Goal: Information Seeking & Learning: Check status

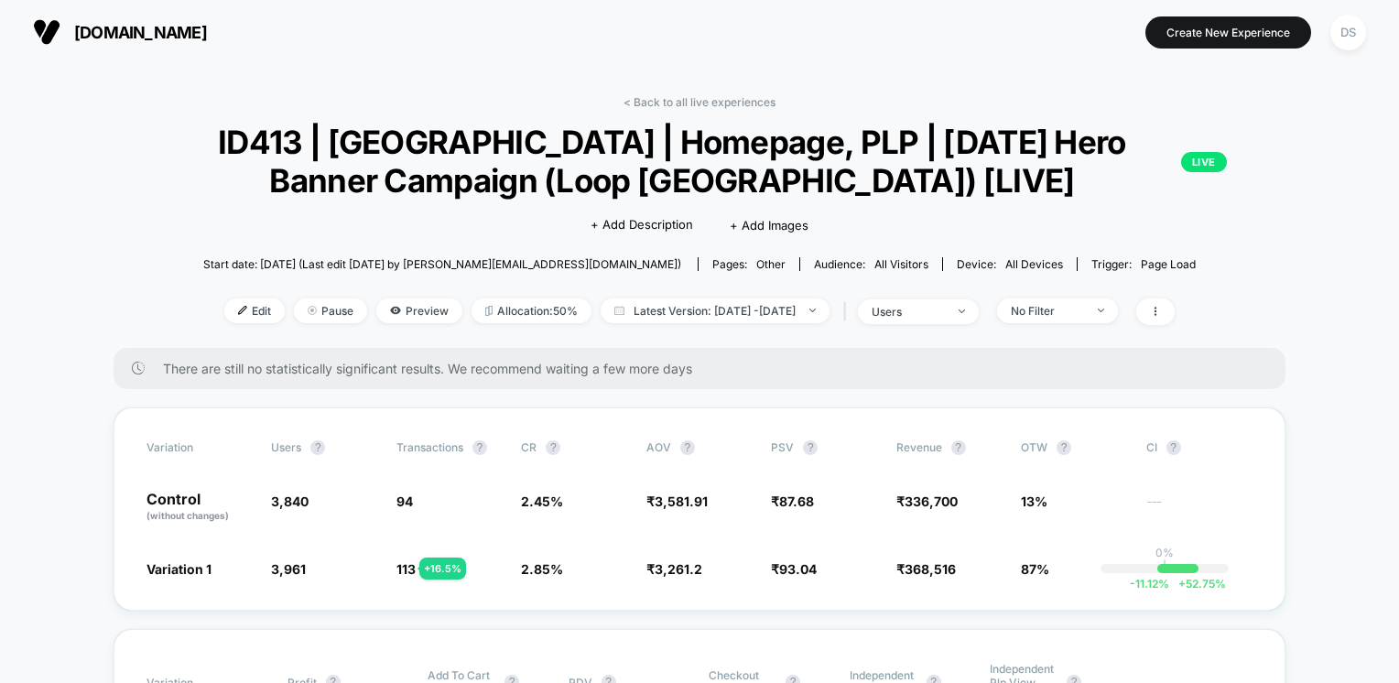
click at [158, 147] on div "< Back to all live experiences ID413 | [GEOGRAPHIC_DATA] | Homepage, PLP | [DAT…" at bounding box center [700, 221] width 1172 height 253
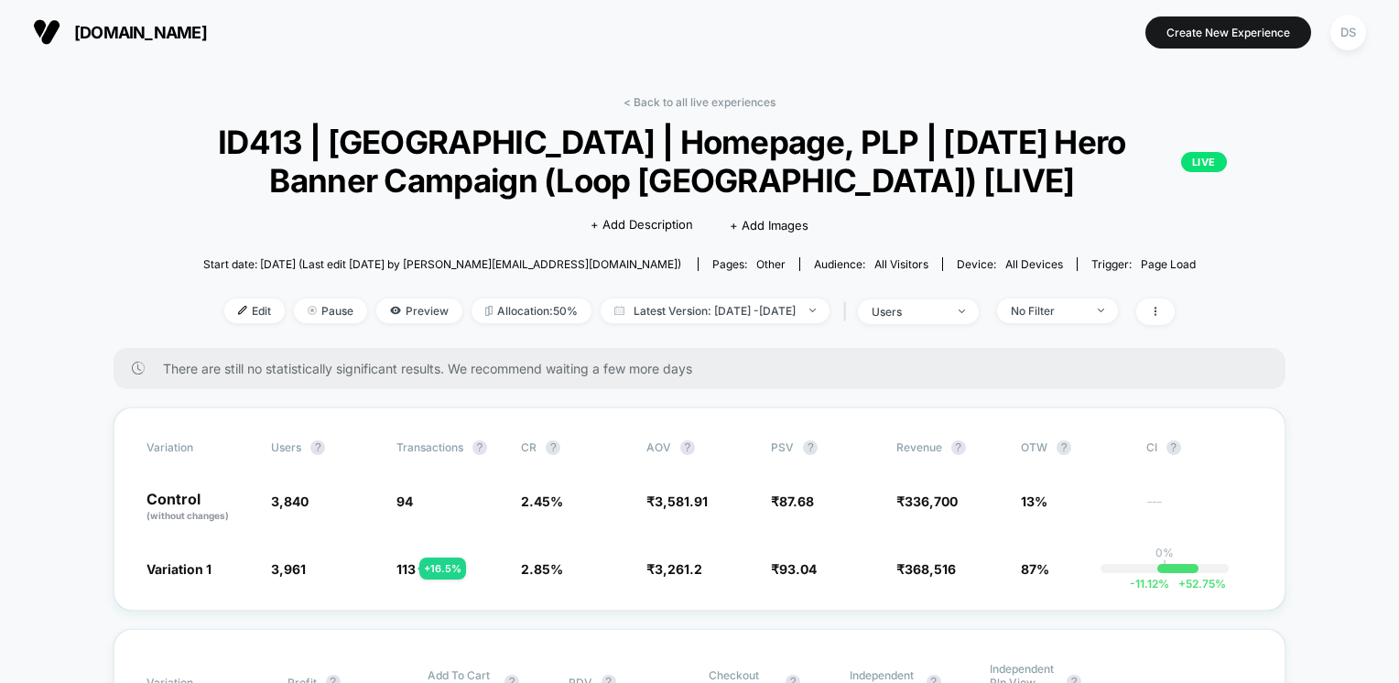
click at [1267, 155] on div "< Back to all live experiences ID413 | [GEOGRAPHIC_DATA] | Homepage, PLP | [DAT…" at bounding box center [700, 221] width 1172 height 253
click at [1261, 148] on div "< Back to all live experiences ID413 | [GEOGRAPHIC_DATA] | Homepage, PLP | [DAT…" at bounding box center [700, 221] width 1172 height 253
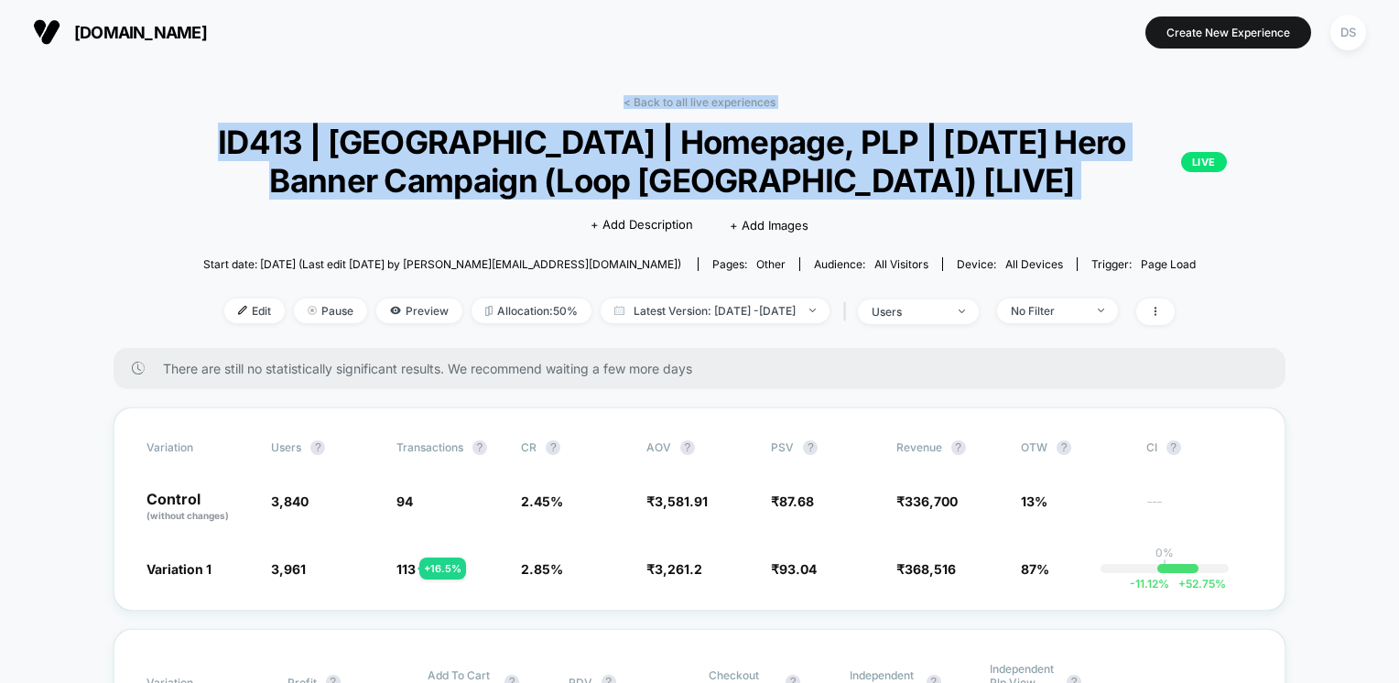
drag, startPoint x: 1398, startPoint y: 50, endPoint x: 1393, endPoint y: 136, distance: 86.3
click at [1393, 136] on div "[DOMAIN_NAME] Create New Experience DS [DOMAIN_NAME] < Back to all live experie…" at bounding box center [699, 341] width 1399 height 683
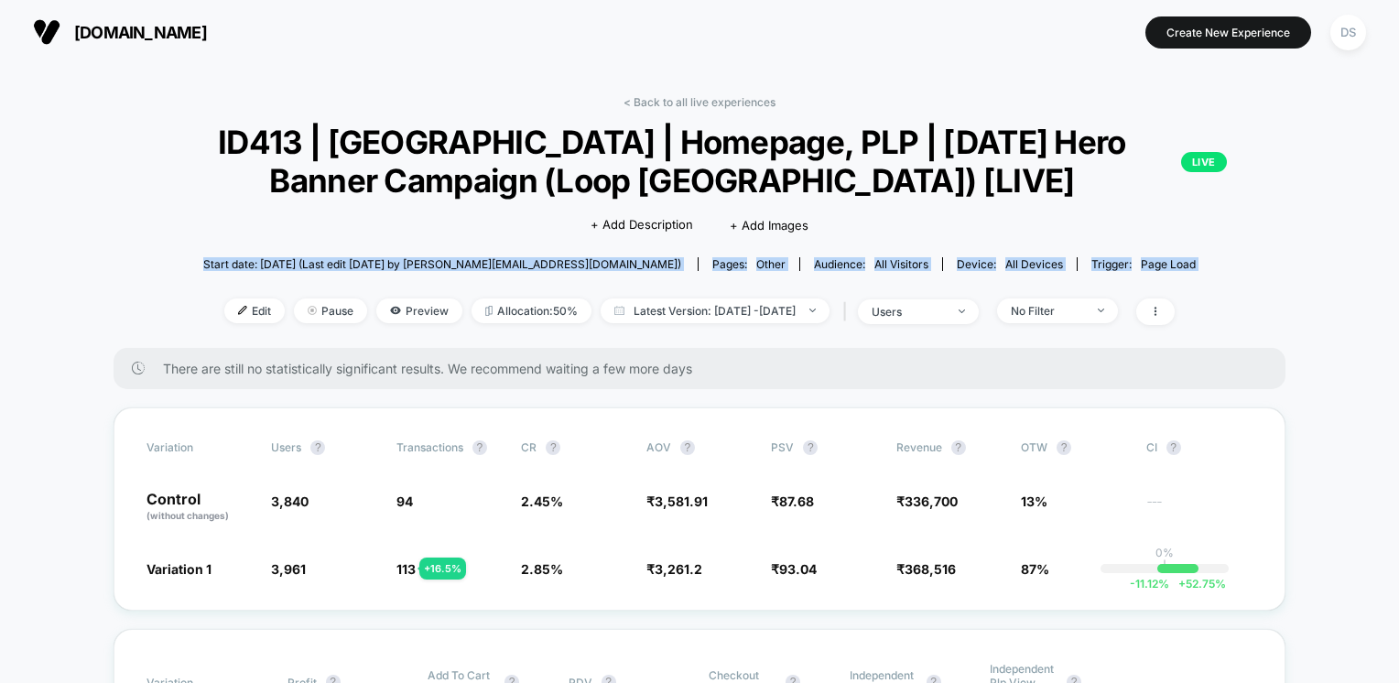
drag, startPoint x: 1321, startPoint y: 227, endPoint x: 1297, endPoint y: 341, distance: 116.2
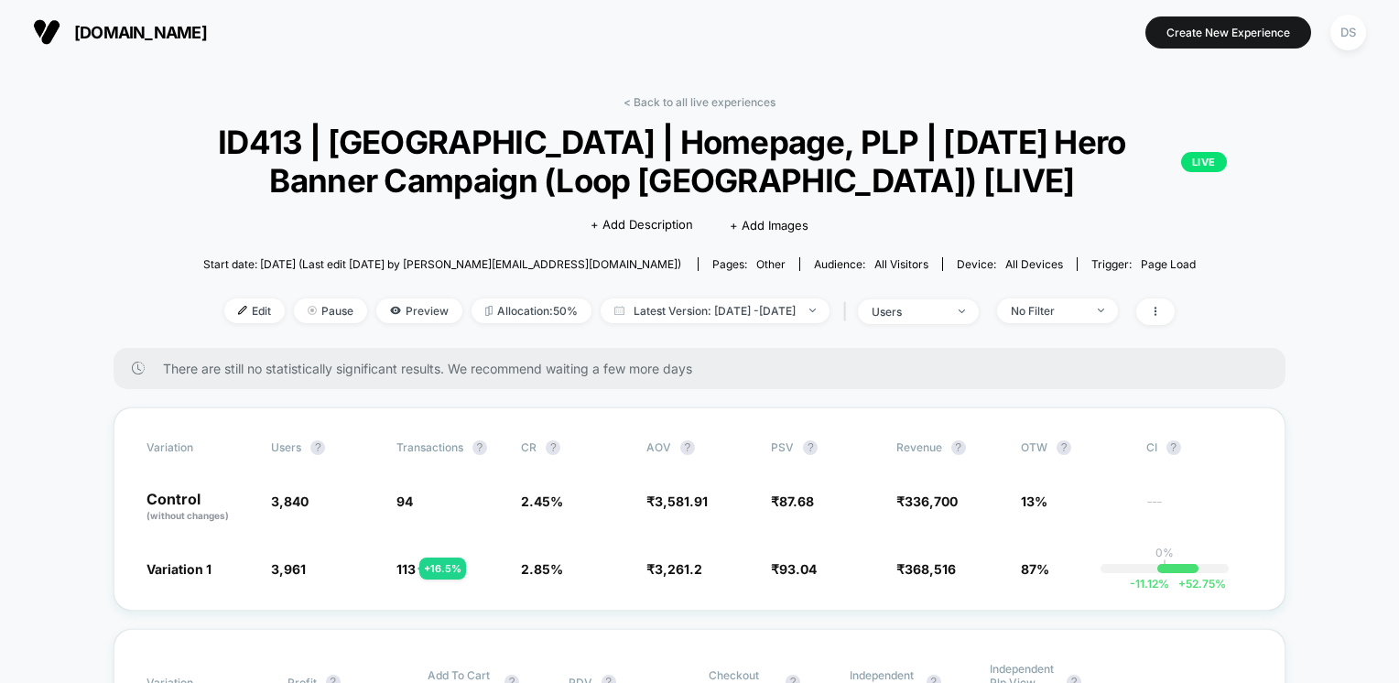
click at [225, 209] on div "< Back to all live experiences ID413 | [GEOGRAPHIC_DATA] | Homepage, PLP | [DAT…" at bounding box center [700, 221] width 1172 height 253
click at [682, 102] on link "< Back to all live experiences" at bounding box center [700, 102] width 152 height 14
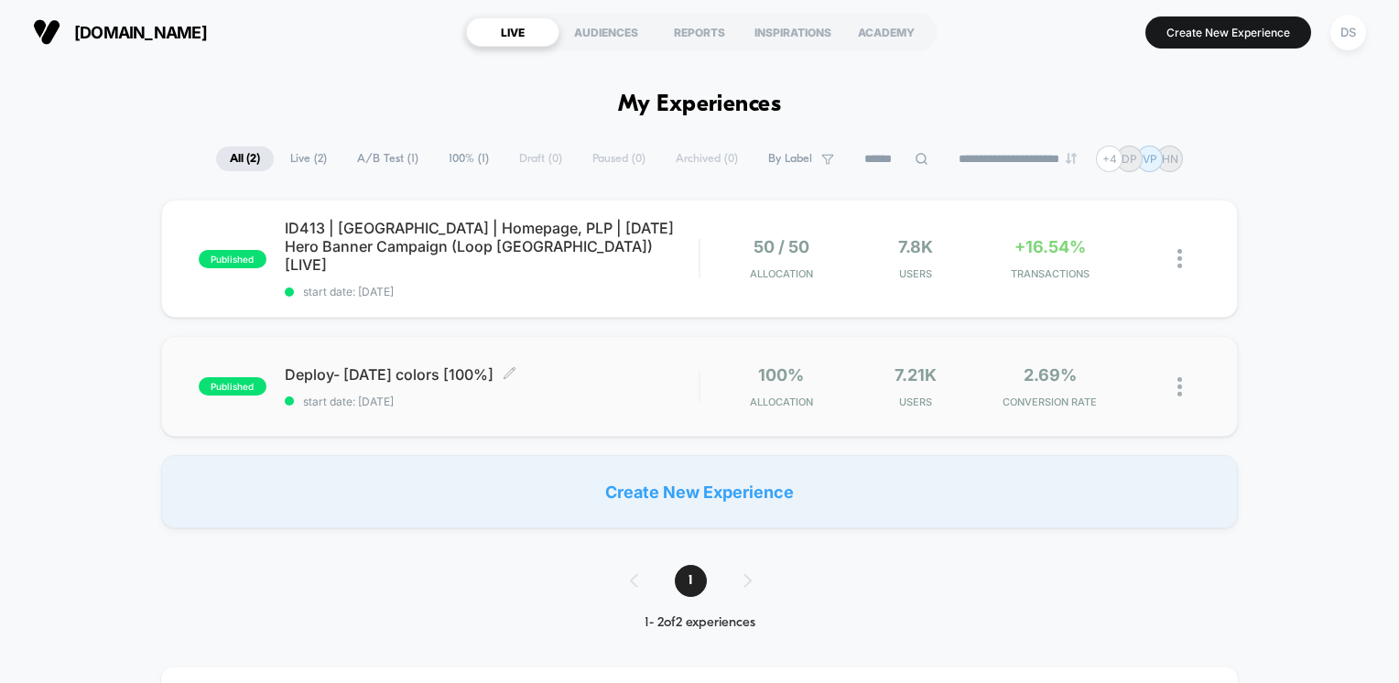
click at [632, 373] on div "Deploy- [DATE] colors [100%] Click to edit experience details Click to edit exp…" at bounding box center [492, 386] width 415 height 43
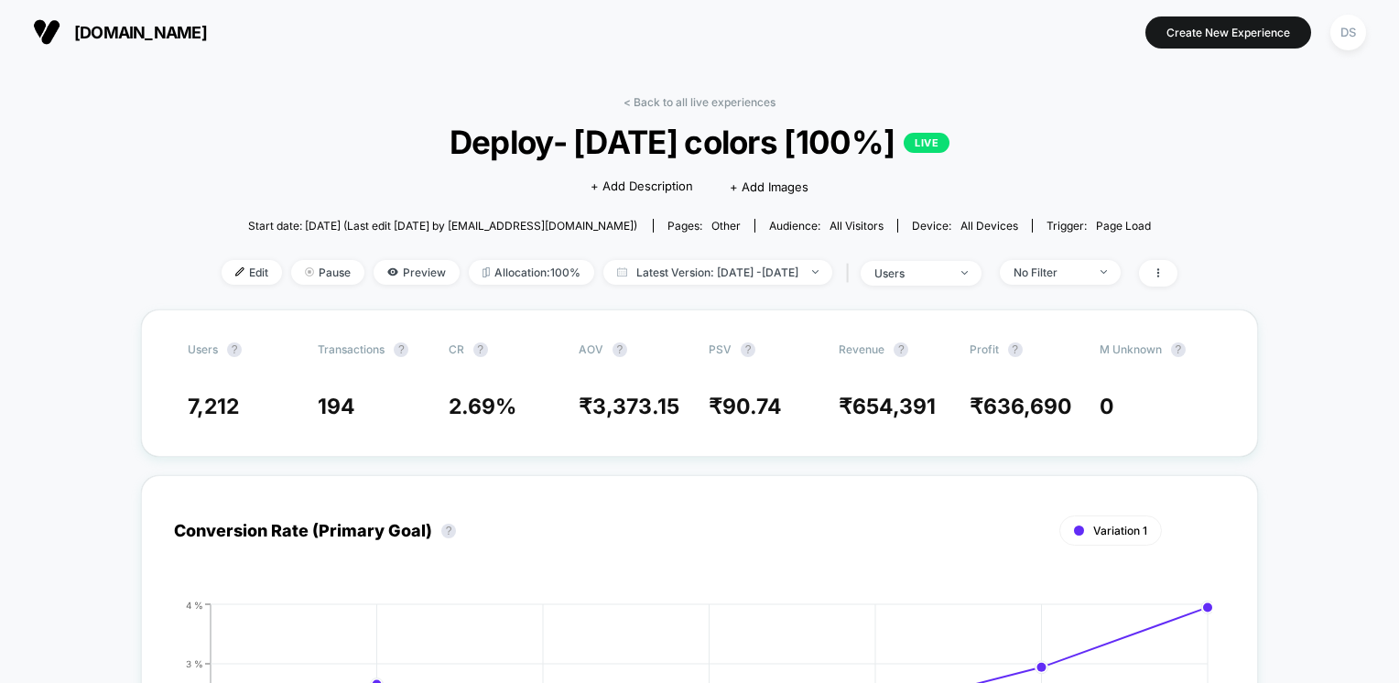
drag, startPoint x: 1339, startPoint y: 542, endPoint x: 1331, endPoint y: 674, distance: 132.1
drag, startPoint x: 1331, startPoint y: 647, endPoint x: 1331, endPoint y: 669, distance: 22.0
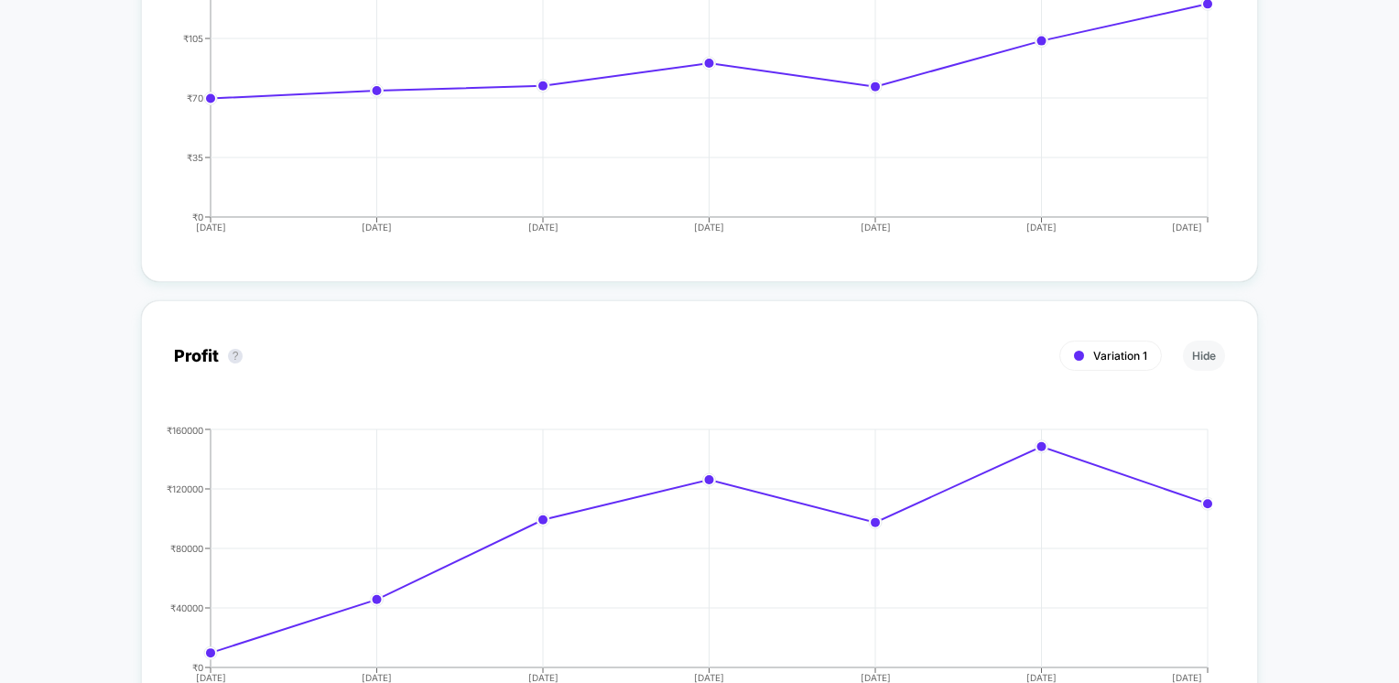
scroll to position [1606, 0]
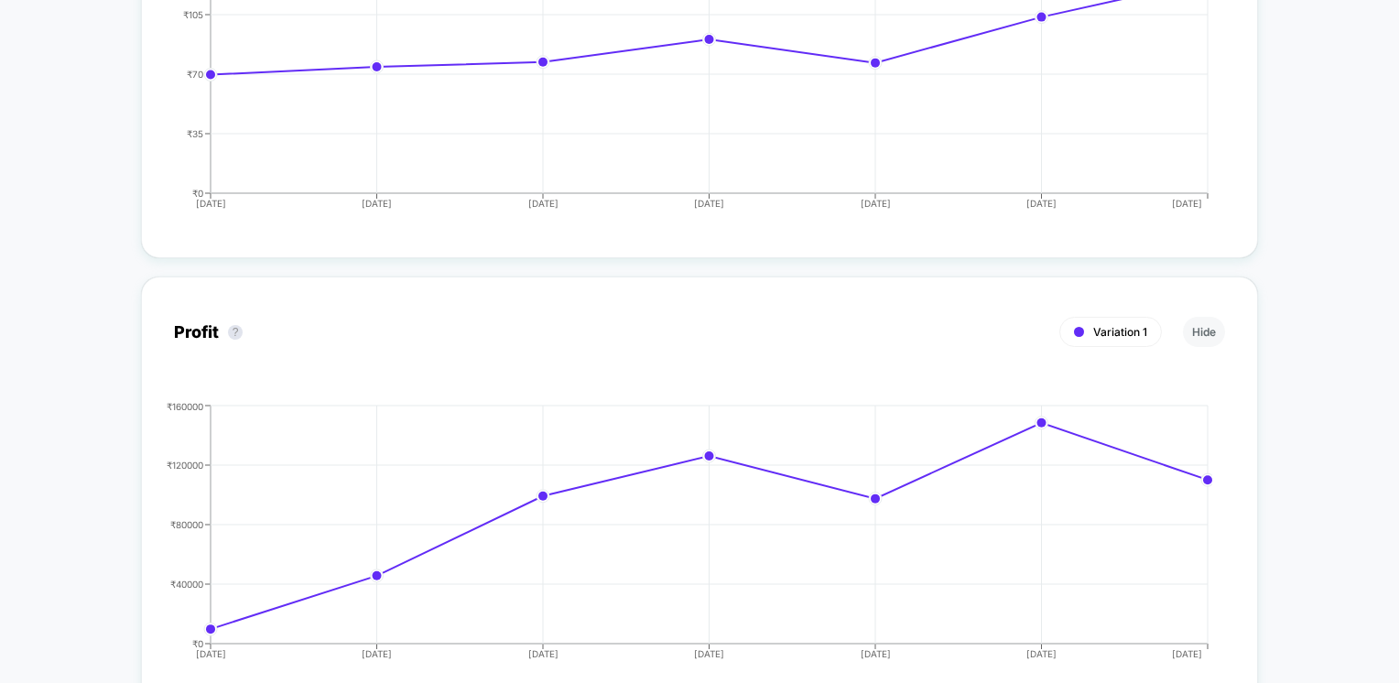
drag, startPoint x: 1331, startPoint y: 669, endPoint x: 1305, endPoint y: 588, distance: 85.7
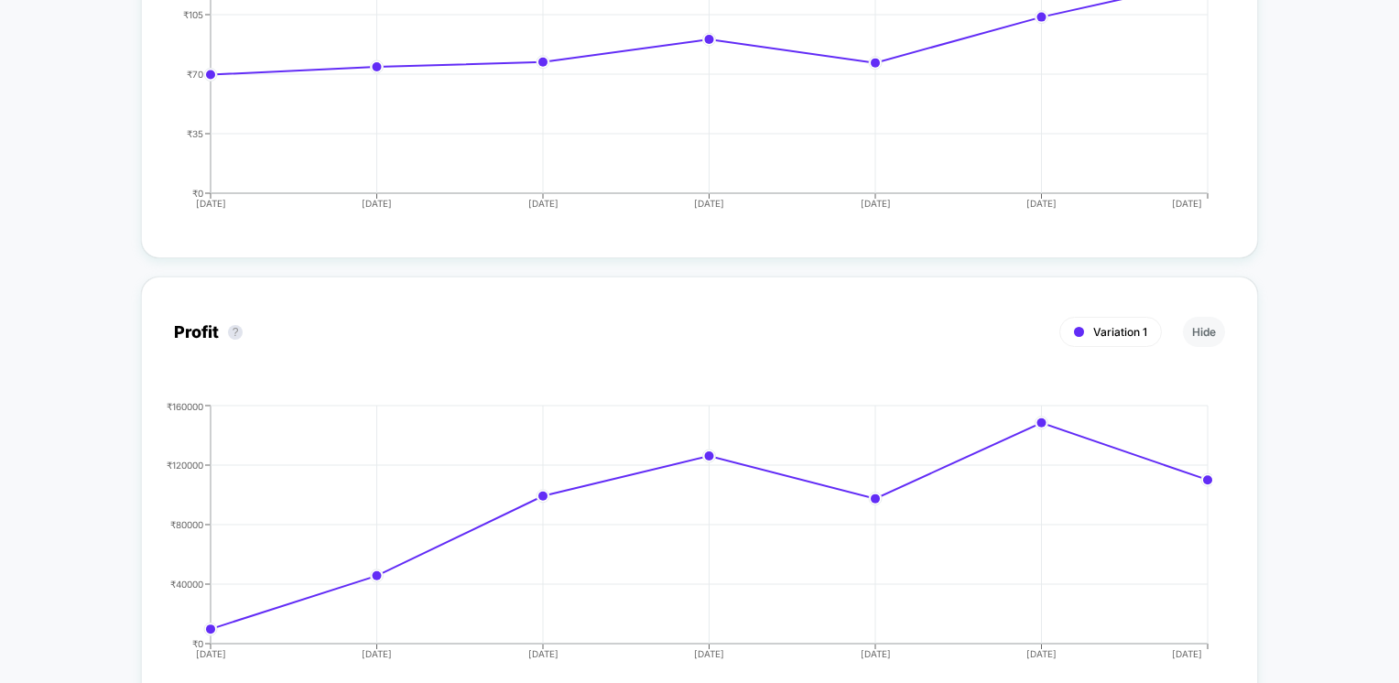
drag, startPoint x: 1305, startPoint y: 590, endPoint x: 1398, endPoint y: 602, distance: 94.2
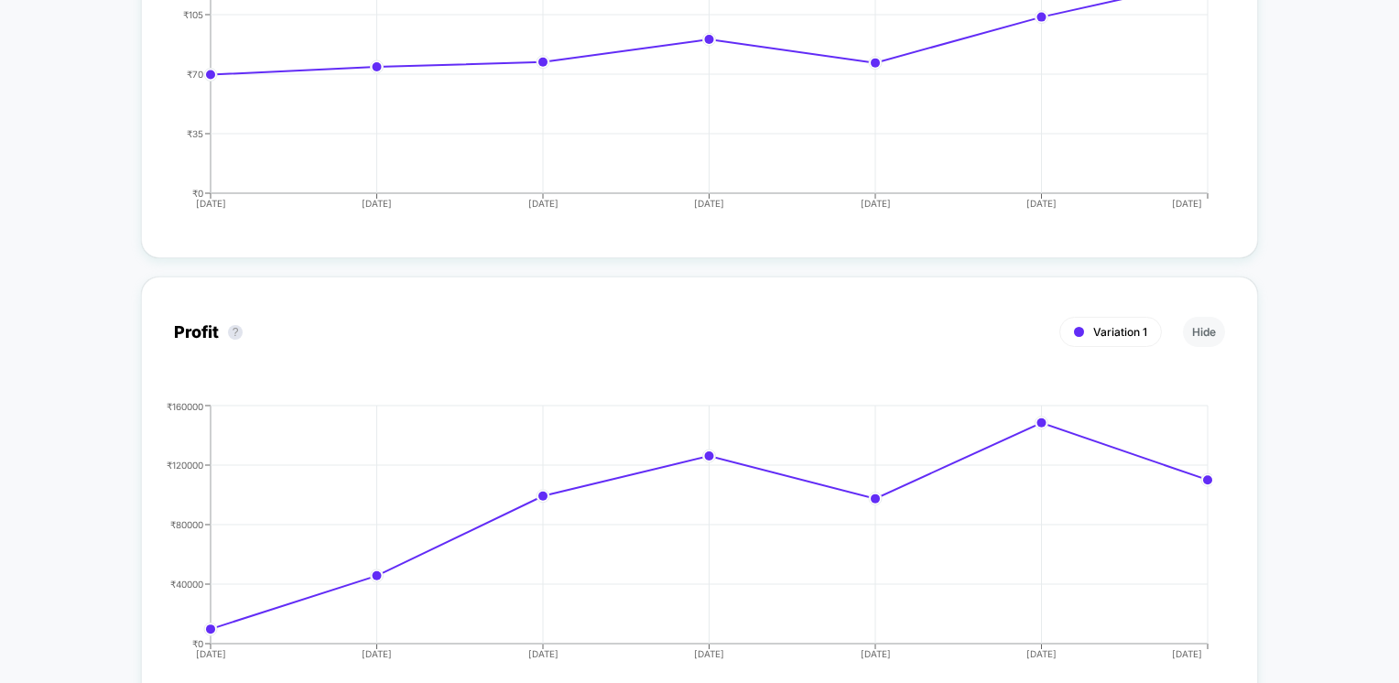
click at [1398, 602] on html "[DOMAIN_NAME] Create New Experience DS [DOMAIN_NAME] < Back to all live experie…" at bounding box center [699, 341] width 1399 height 683
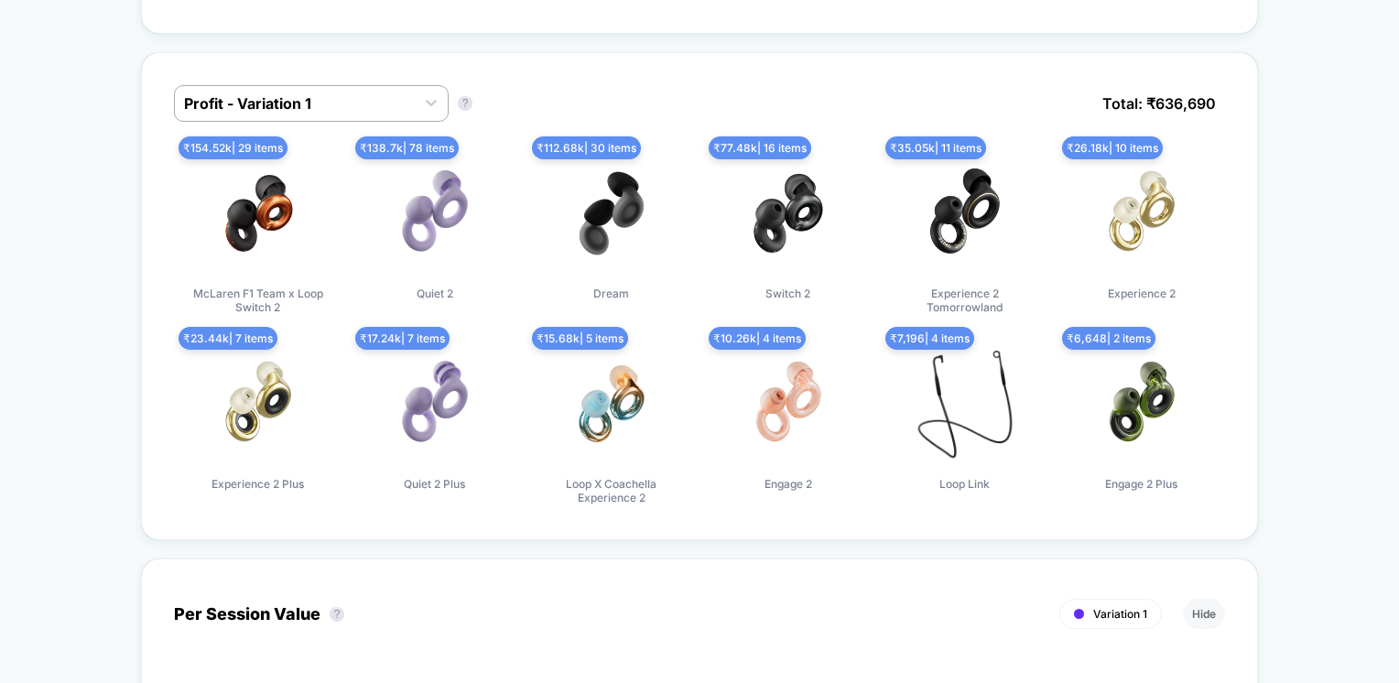
click at [1398, 602] on html "[DOMAIN_NAME] Create New Experience DS [DOMAIN_NAME] < Back to all live experie…" at bounding box center [699, 341] width 1399 height 683
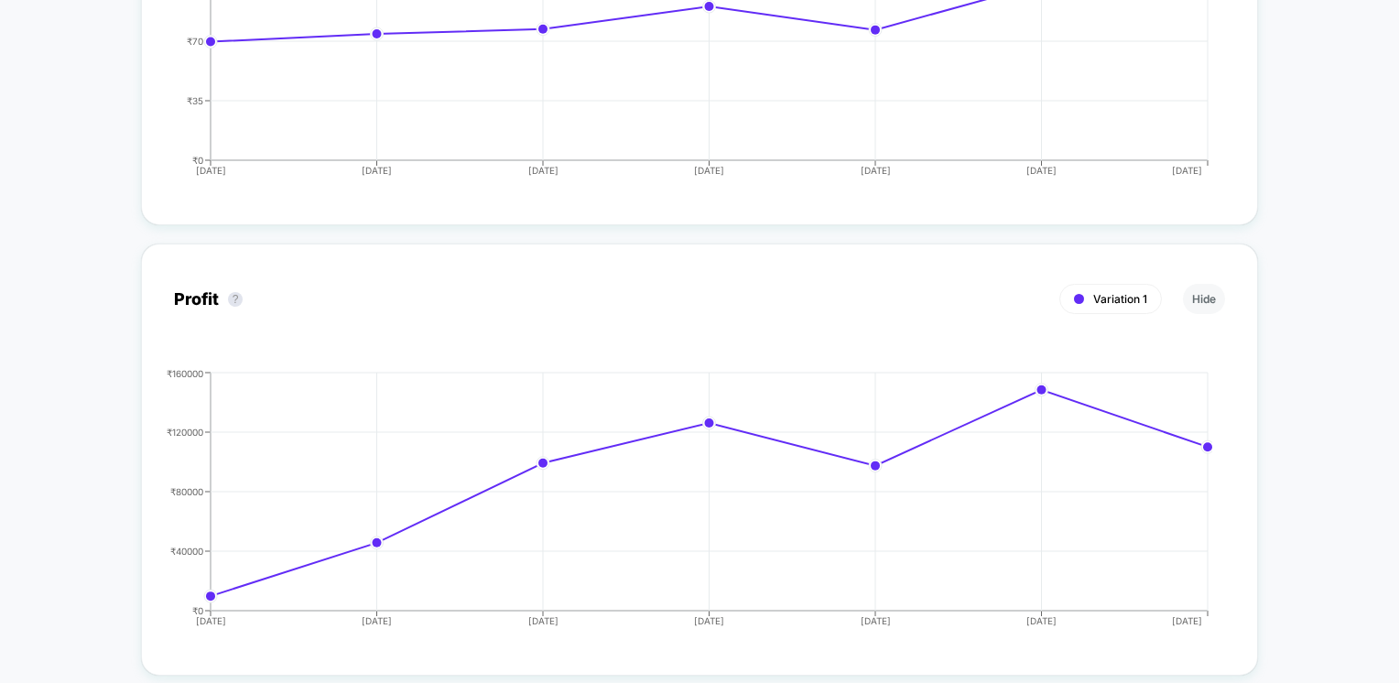
scroll to position [2156, 0]
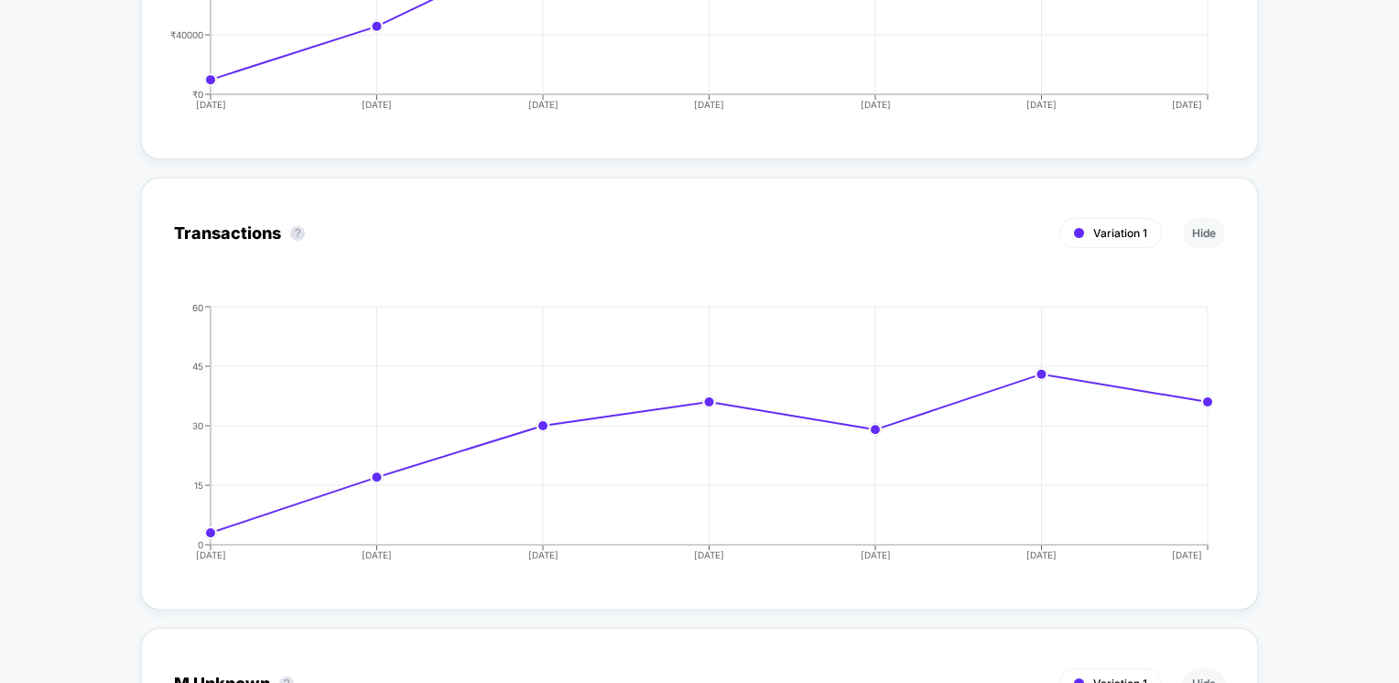
click at [1288, 299] on div "< Back to all live experiences Deploy- [DATE] colors [100%] LIVE Click to edit …" at bounding box center [699, 325] width 1399 height 4833
click at [1398, 299] on html "[DOMAIN_NAME] Create New Experience DS [DOMAIN_NAME] < Back to all live experie…" at bounding box center [699, 341] width 1399 height 683
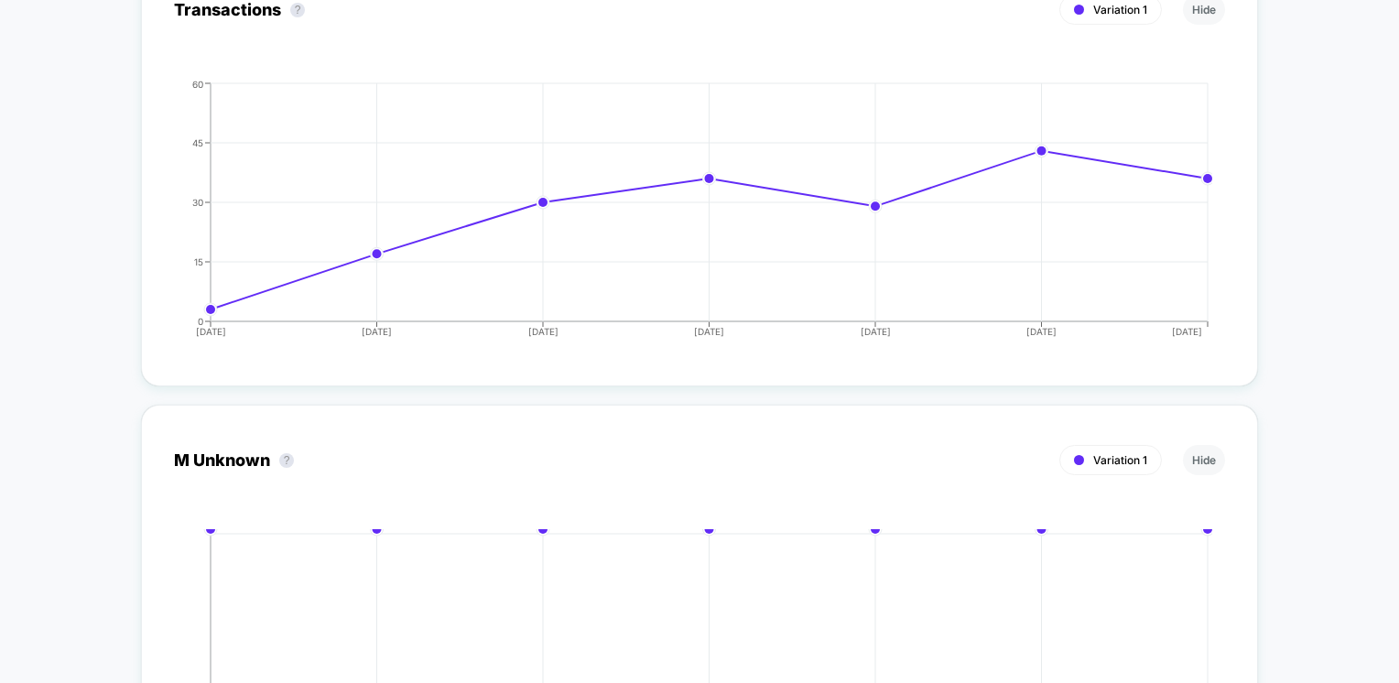
scroll to position [2104, 0]
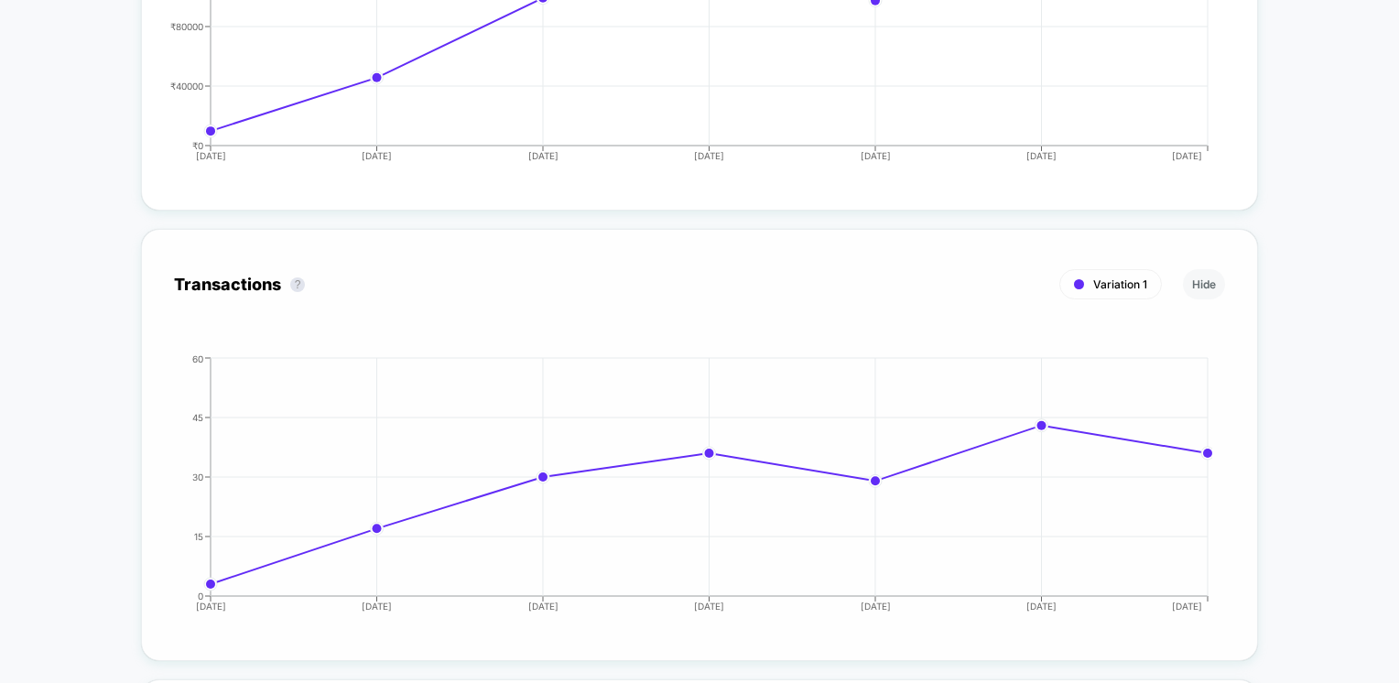
click at [1209, 451] on circle at bounding box center [1207, 453] width 9 height 9
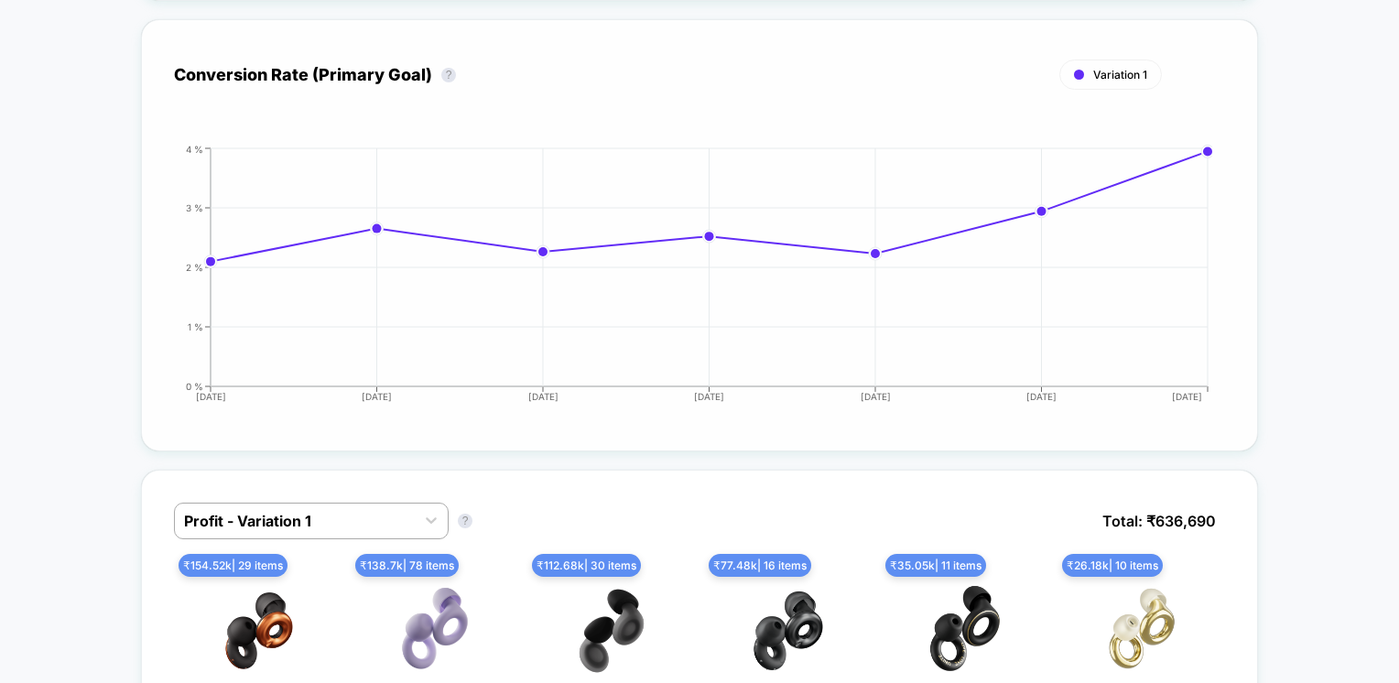
scroll to position [0, 0]
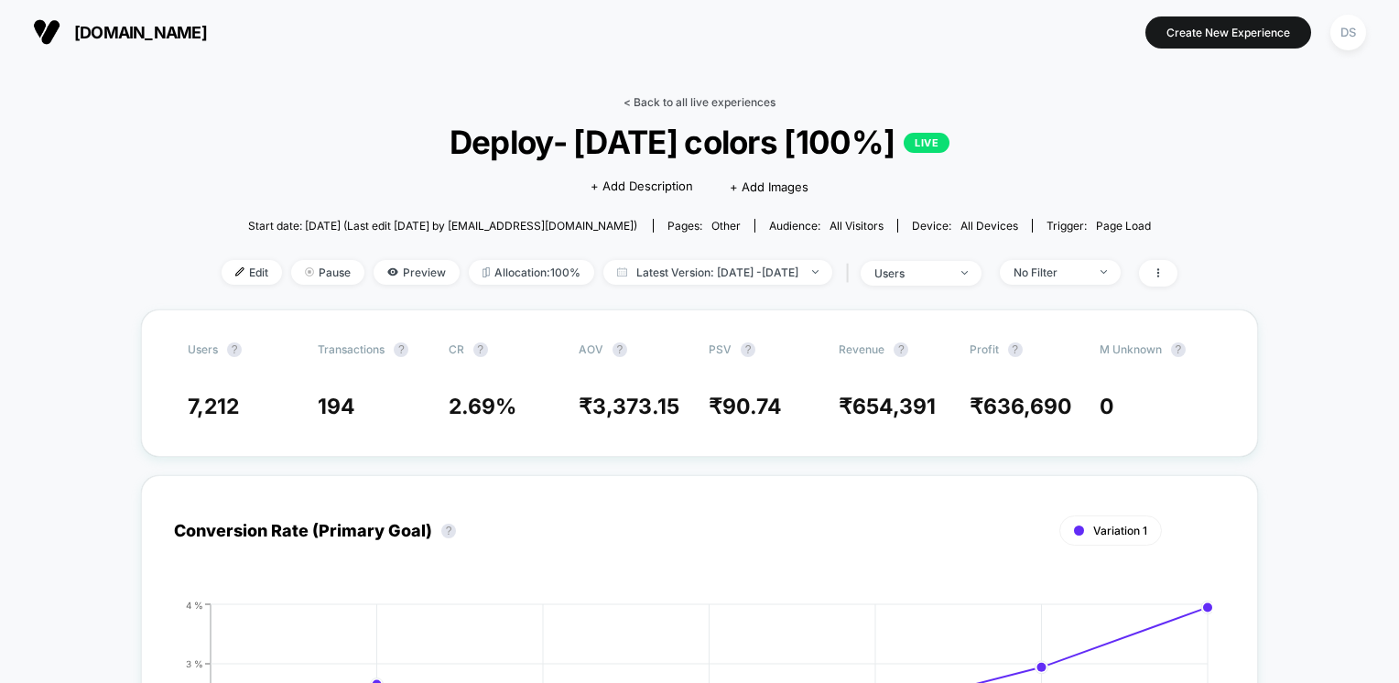
click at [701, 98] on link "< Back to all live experiences" at bounding box center [700, 102] width 152 height 14
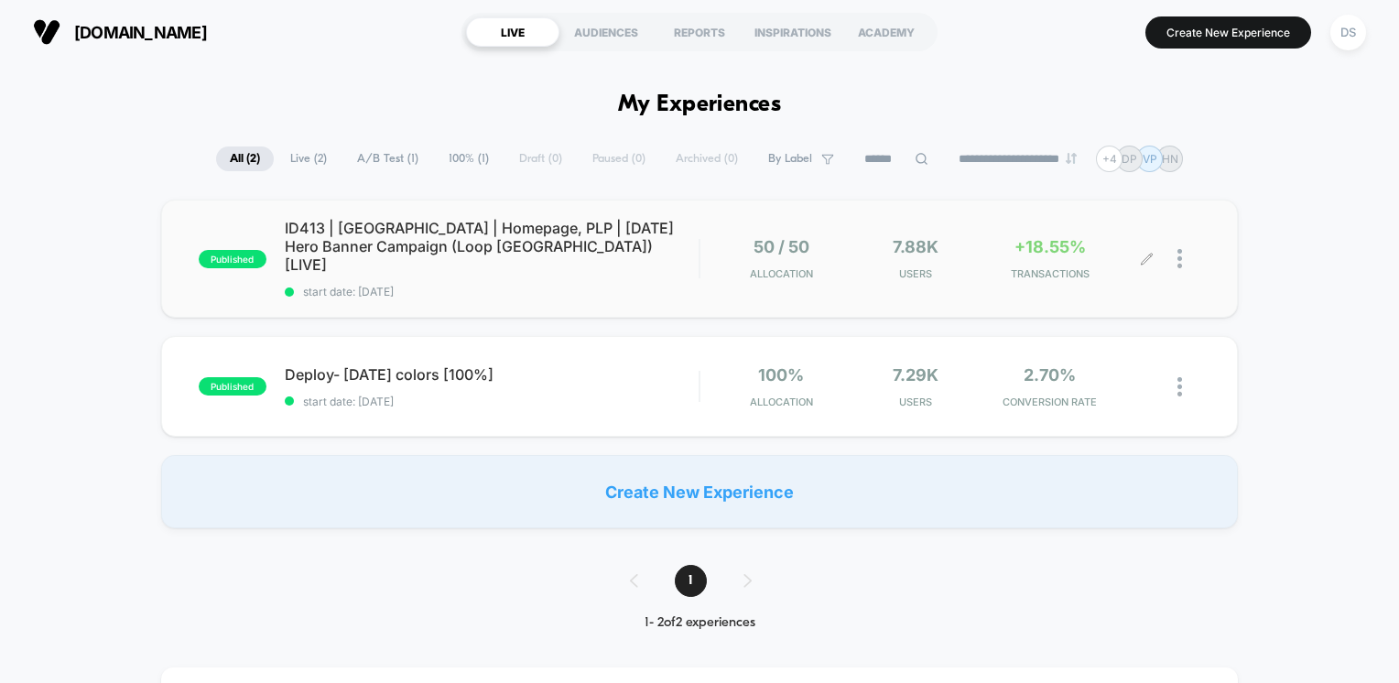
click at [872, 253] on div "7.88k Users" at bounding box center [915, 258] width 125 height 43
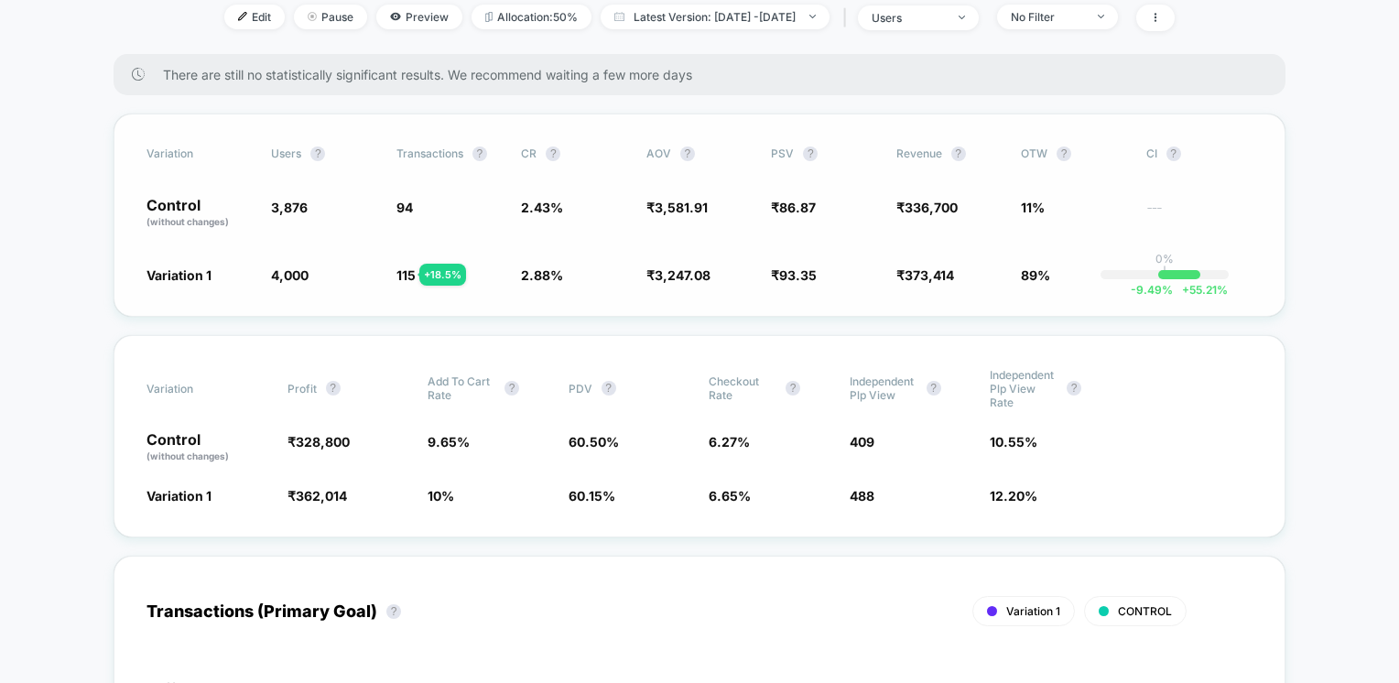
scroll to position [92, 0]
